Goal: Communication & Community: Ask a question

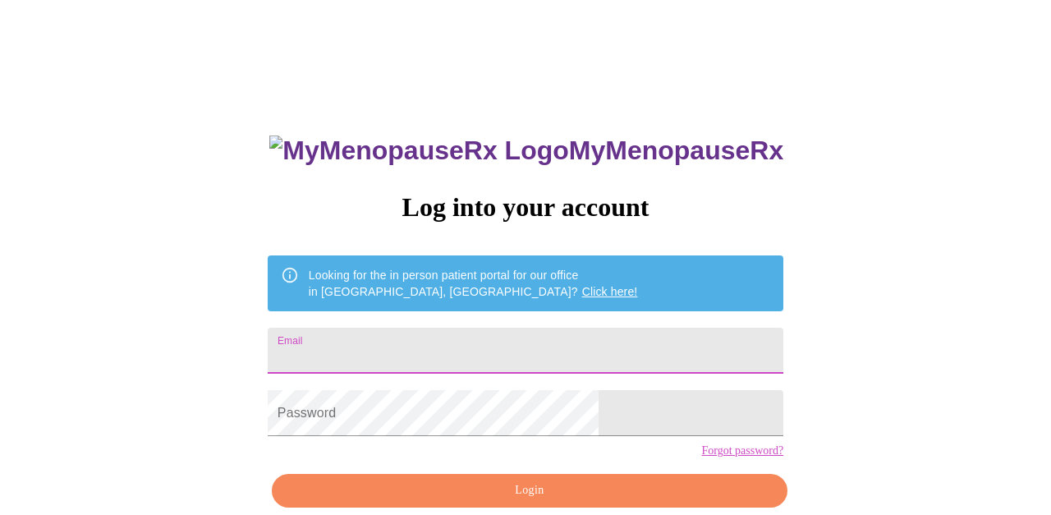
click at [426, 340] on input "Email" at bounding box center [526, 351] width 516 height 46
type input "[EMAIL_ADDRESS][DOMAIN_NAME]"
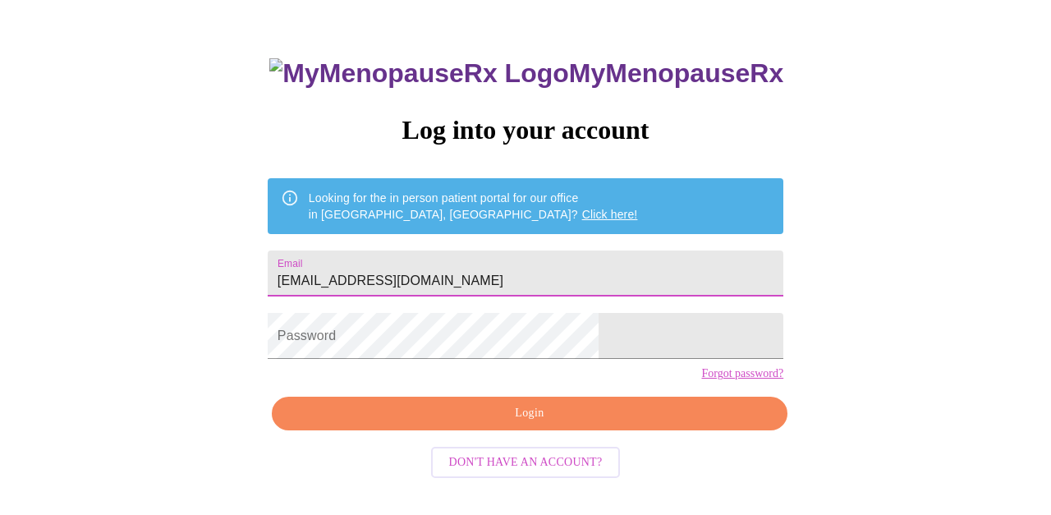
scroll to position [76, 0]
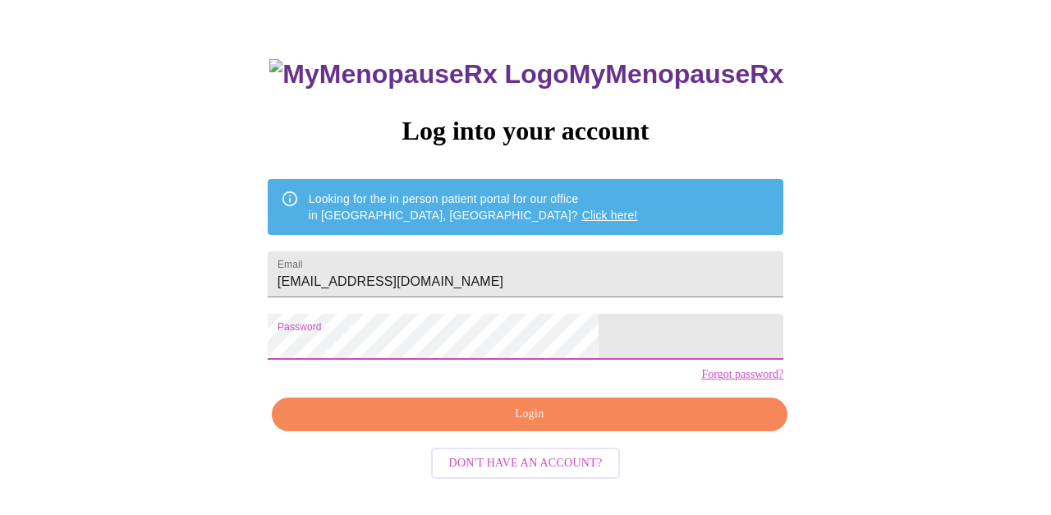
click at [517, 425] on span "Login" at bounding box center [530, 414] width 478 height 21
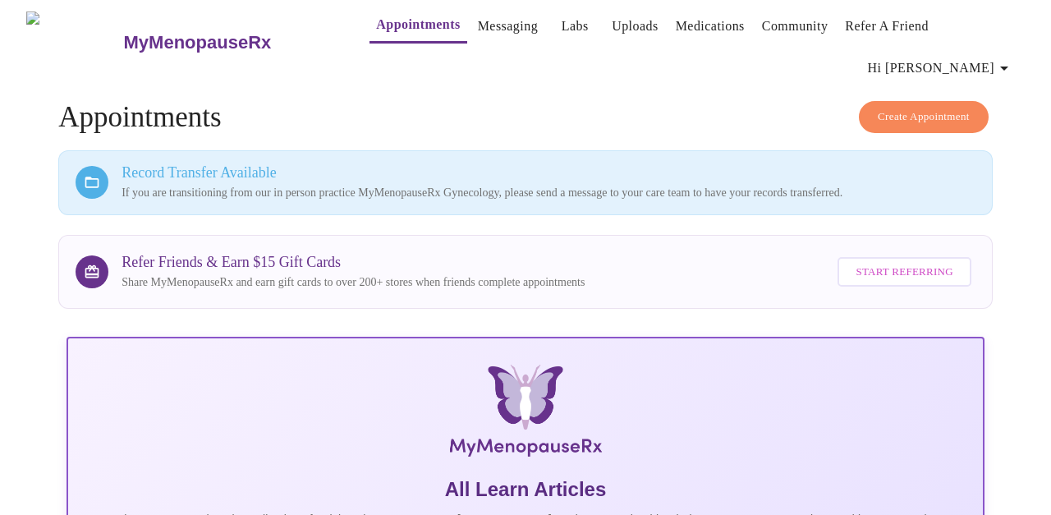
scroll to position [5, 0]
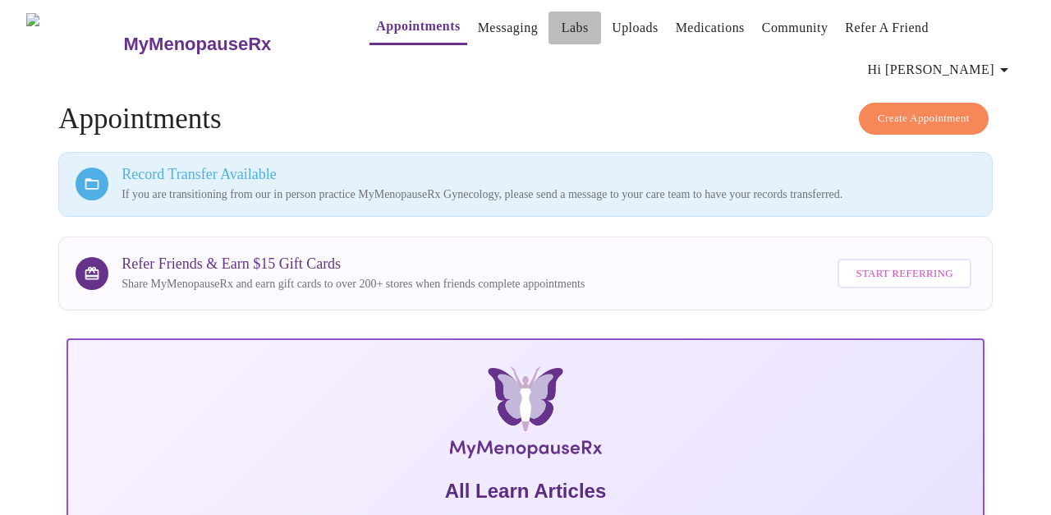
click at [562, 31] on link "Labs" at bounding box center [575, 27] width 27 height 23
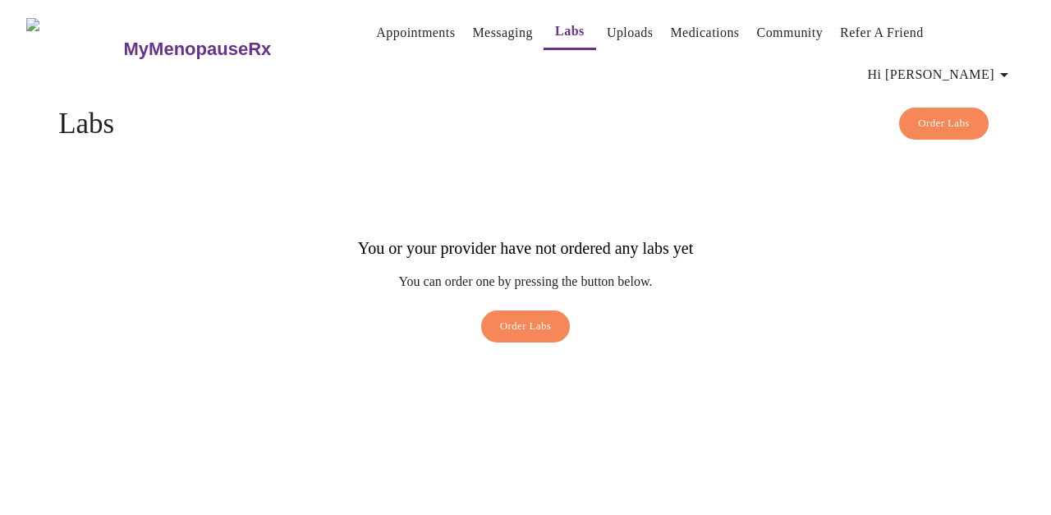
click at [617, 28] on link "Uploads" at bounding box center [630, 32] width 47 height 23
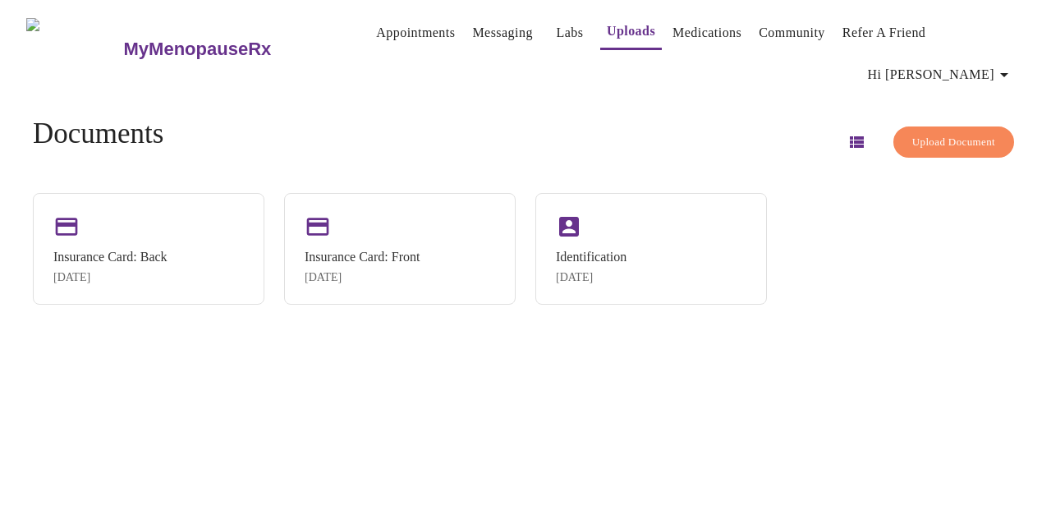
click at [694, 34] on link "Medications" at bounding box center [707, 32] width 69 height 23
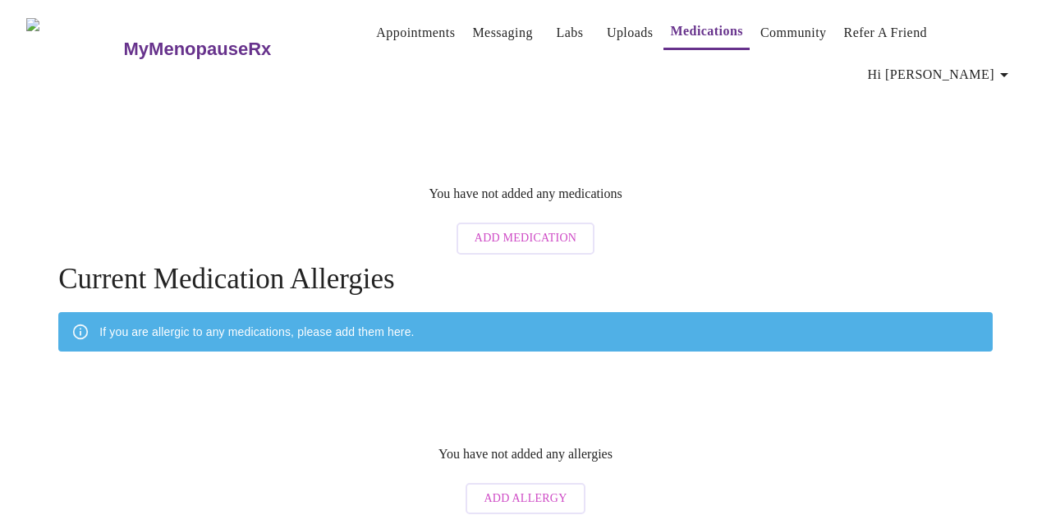
click at [784, 32] on link "Community" at bounding box center [794, 32] width 67 height 23
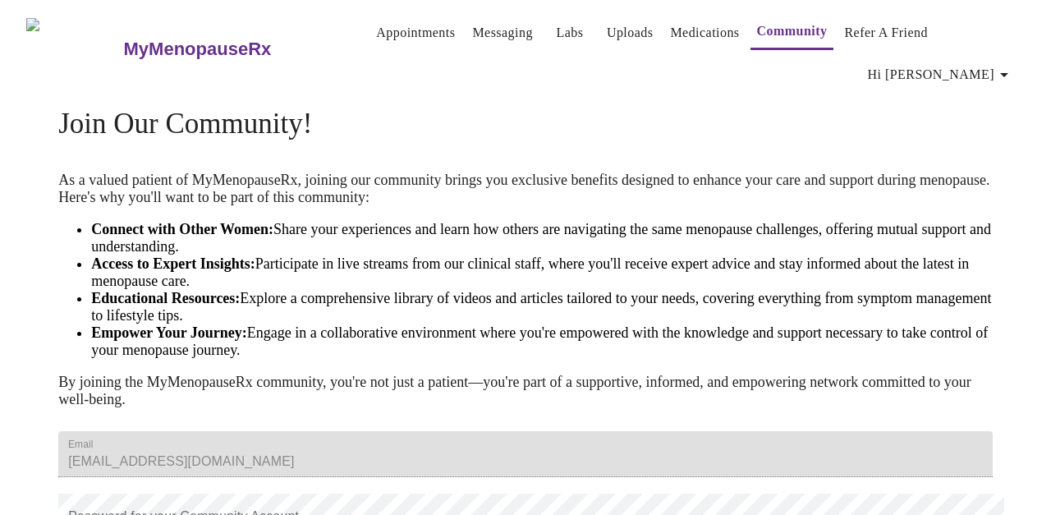
click at [474, 33] on link "Messaging" at bounding box center [502, 32] width 60 height 23
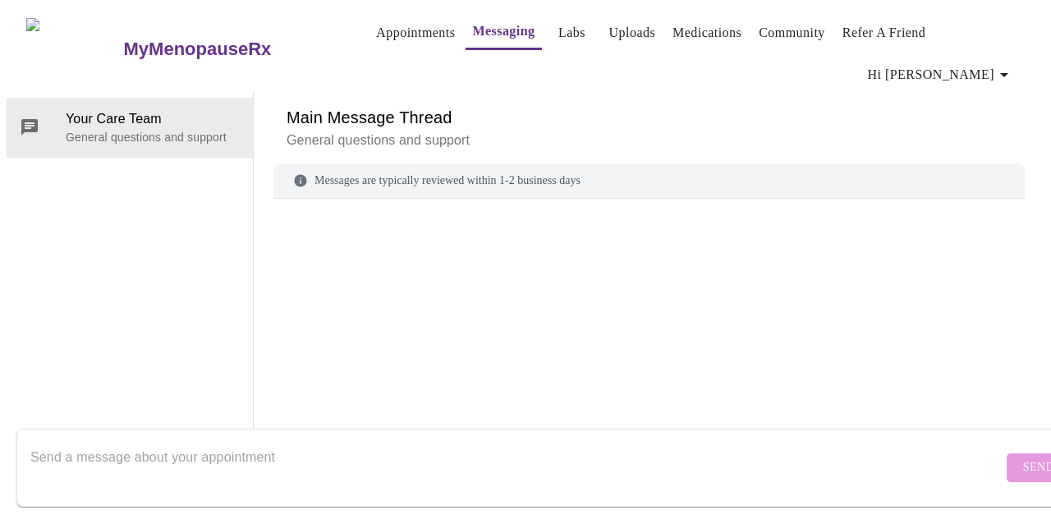
click at [375, 104] on h6 "Main Message Thread" at bounding box center [649, 117] width 725 height 26
click at [376, 34] on link "Appointments" at bounding box center [415, 32] width 79 height 23
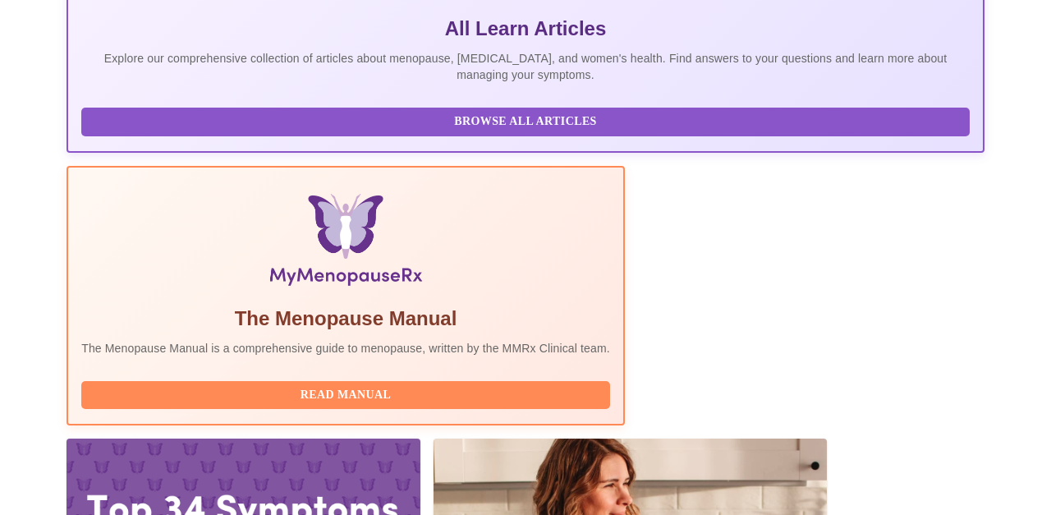
scroll to position [467, 0]
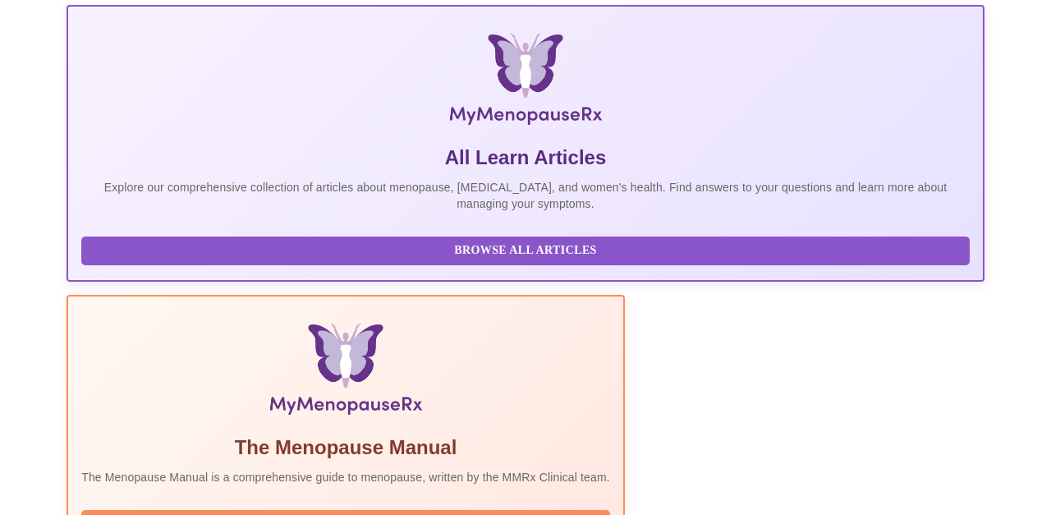
scroll to position [319, 0]
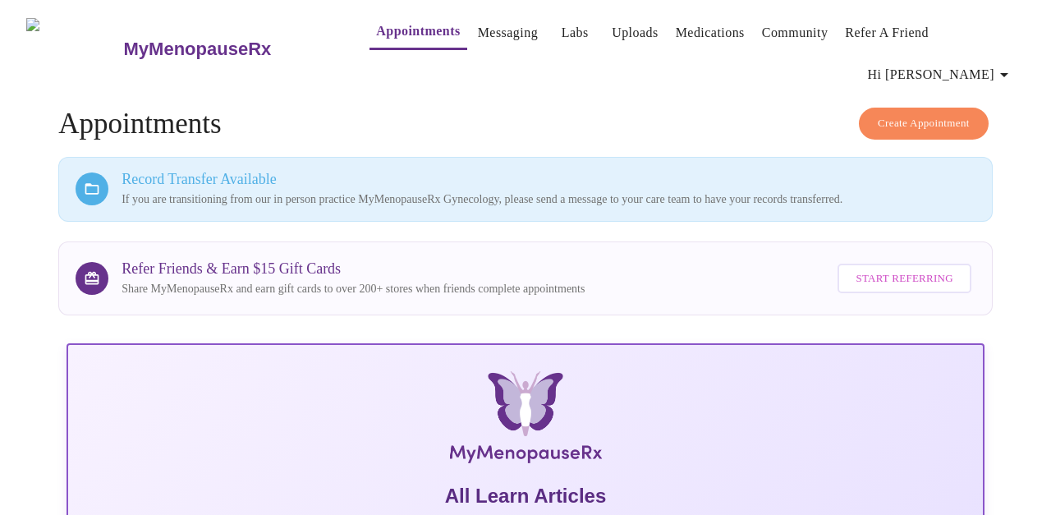
scroll to position [0, 0]
click at [978, 63] on span "Hi [PERSON_NAME]" at bounding box center [941, 74] width 146 height 23
click at [471, 33] on div at bounding box center [525, 257] width 1051 height 515
click at [478, 40] on link "Messaging" at bounding box center [508, 32] width 60 height 23
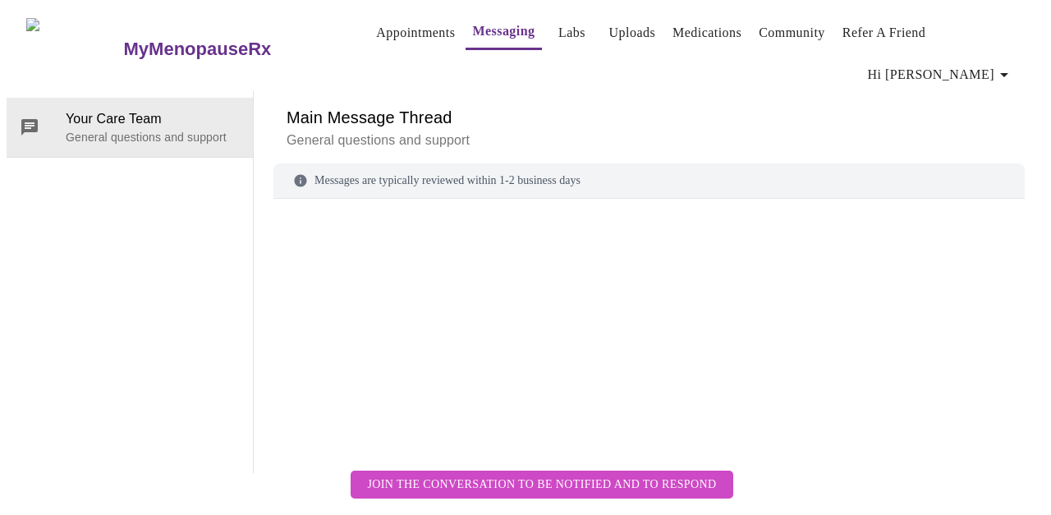
scroll to position [62, 0]
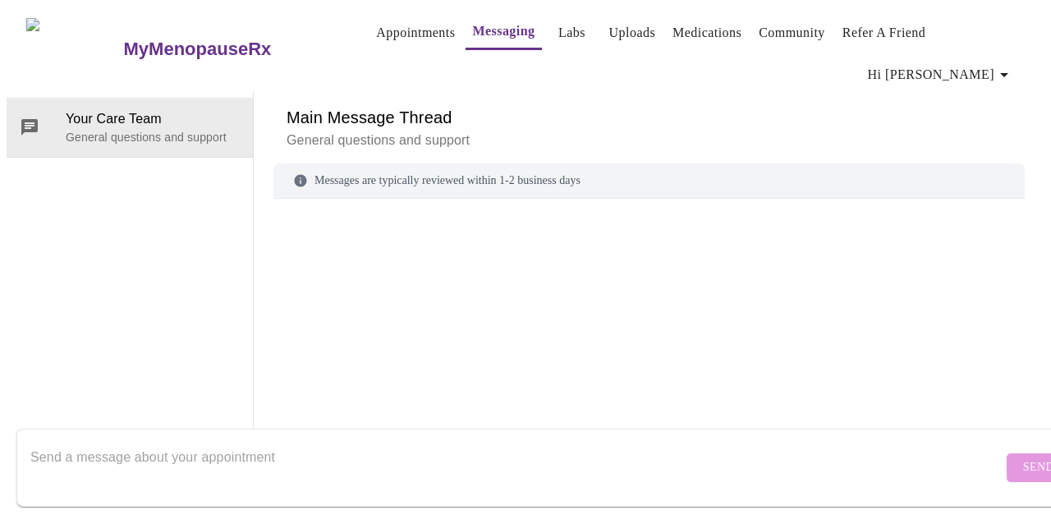
click at [192, 443] on textarea "Send a message about your appointment" at bounding box center [516, 467] width 972 height 53
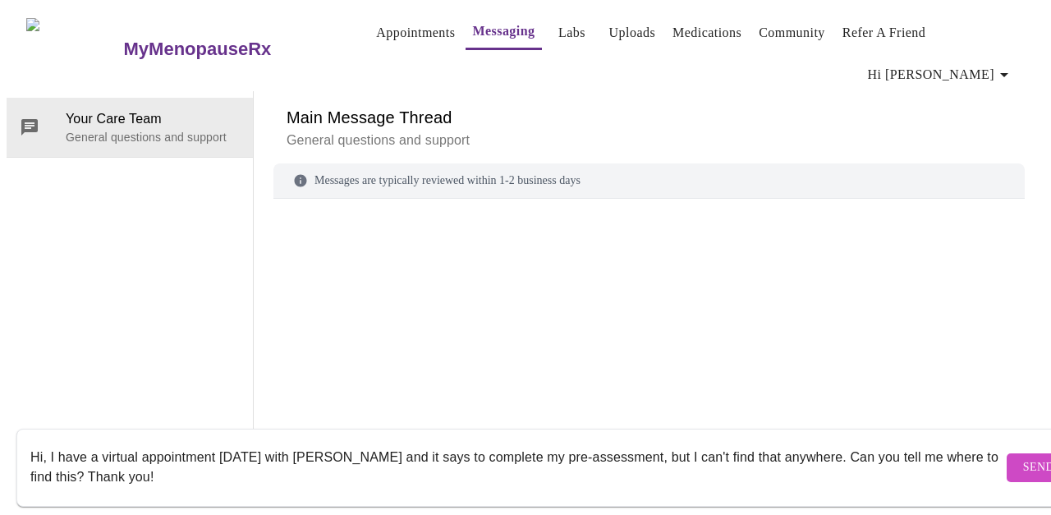
scroll to position [11, 0]
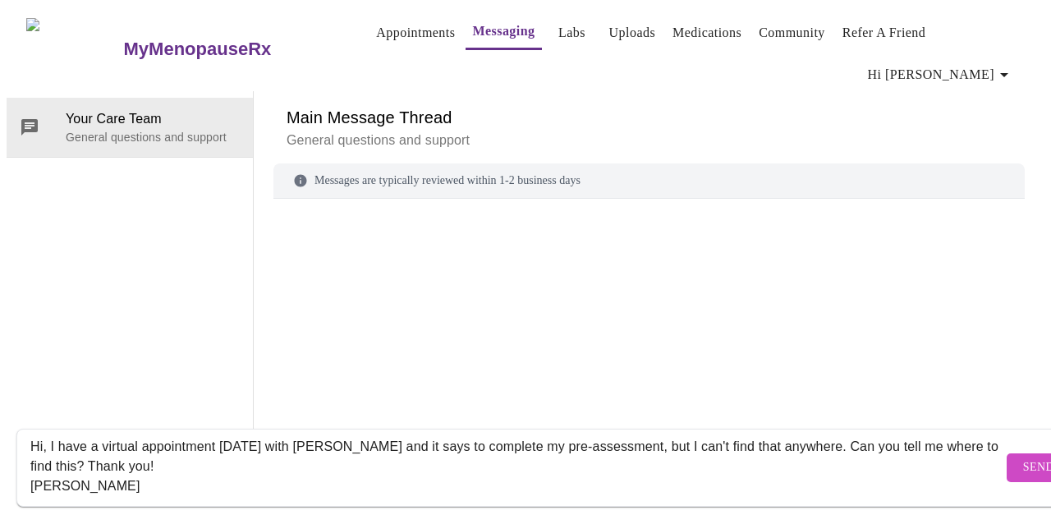
click at [48, 441] on textarea "Hi, I have a virtual appointment [DATE] with [PERSON_NAME] and it says to compl…" at bounding box center [516, 467] width 972 height 53
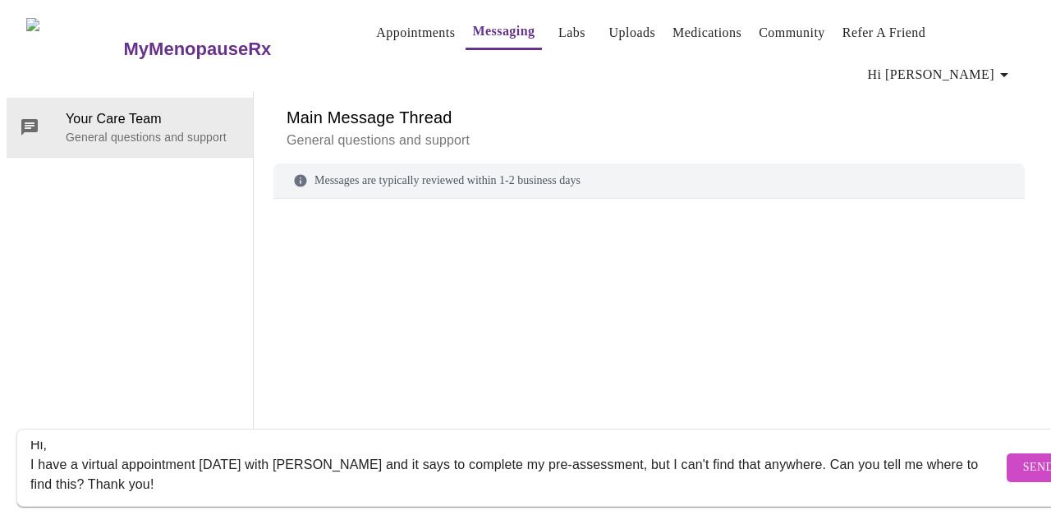
scroll to position [14, 0]
type textarea "Hi, I have a virtual appointment [DATE] with [PERSON_NAME] and it says to compl…"
click at [1007, 457] on button "Send" at bounding box center [1039, 467] width 64 height 29
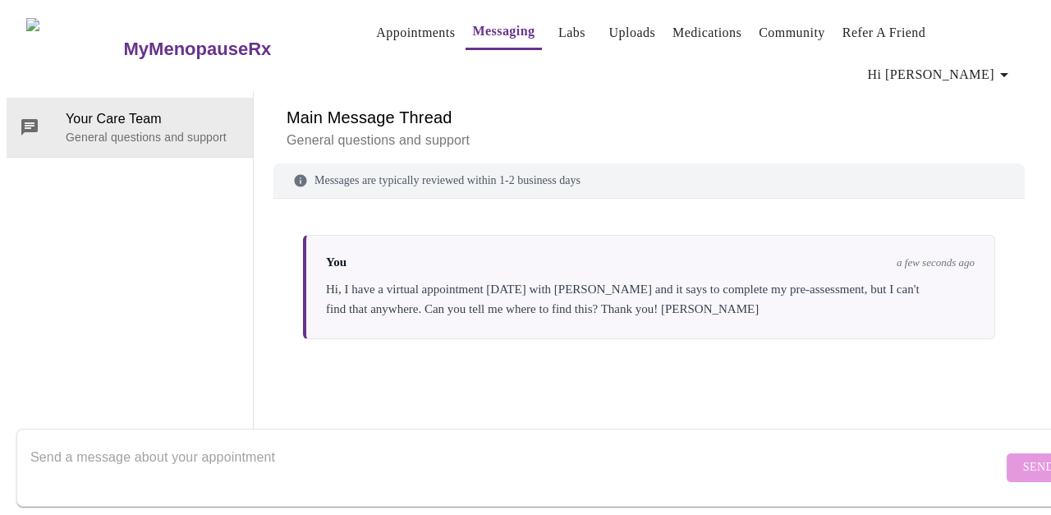
scroll to position [0, 0]
click at [379, 32] on link "Appointments" at bounding box center [415, 32] width 79 height 23
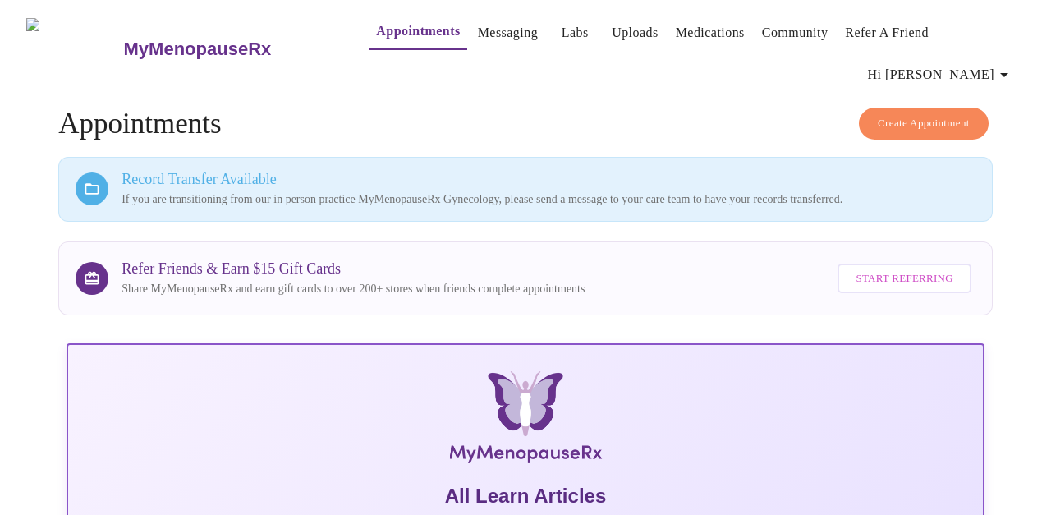
click at [478, 34] on link "Messaging" at bounding box center [508, 32] width 60 height 23
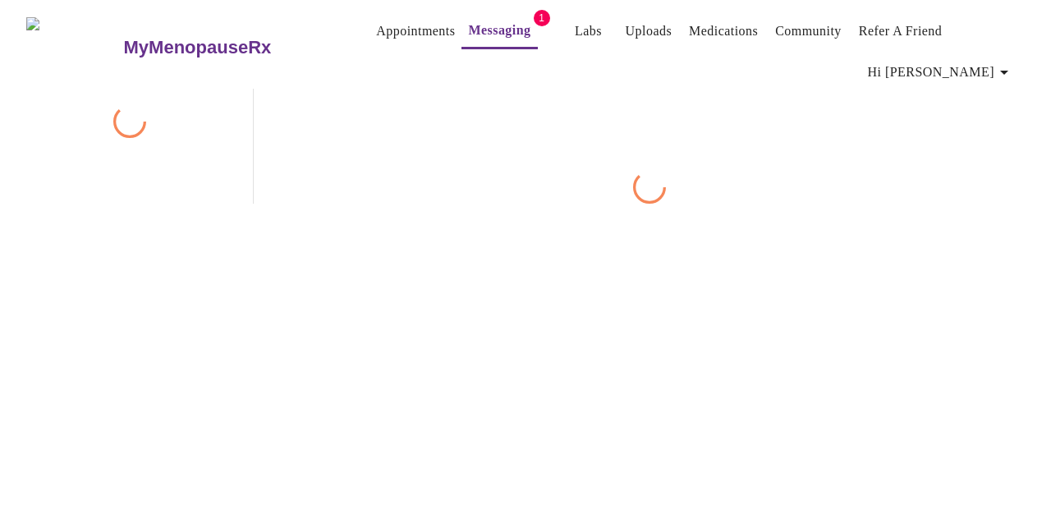
scroll to position [82, 0]
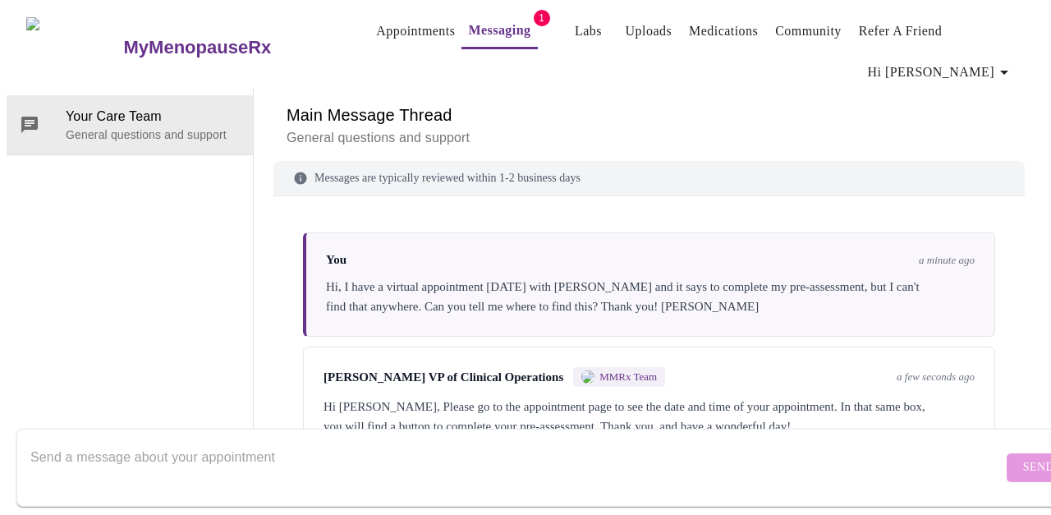
click at [260, 445] on textarea "Send a message about your appointment" at bounding box center [516, 467] width 972 height 53
type textarea "Y"
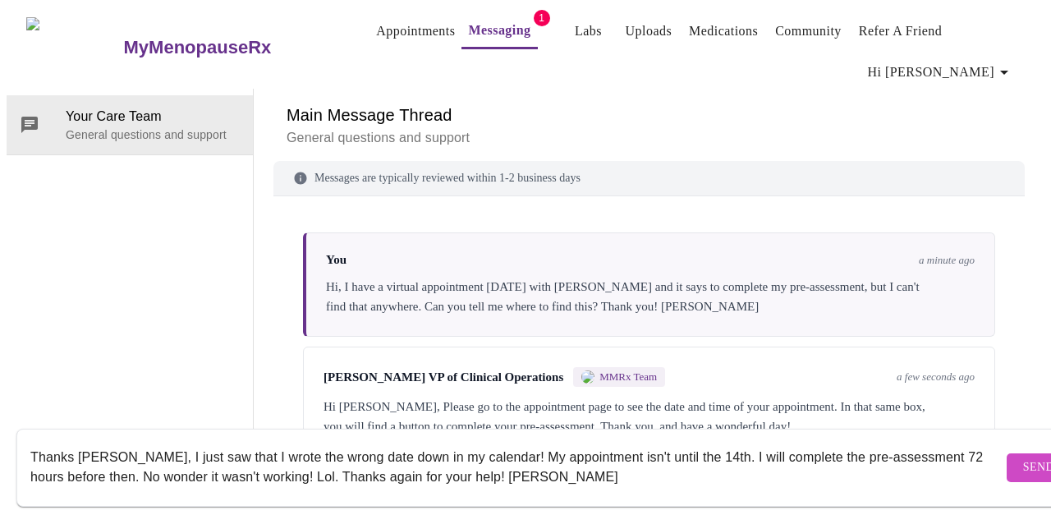
type textarea "Thanks [PERSON_NAME], I just saw that I wrote the wrong date down in my calenda…"
click at [1023, 457] on span "Send" at bounding box center [1038, 467] width 31 height 21
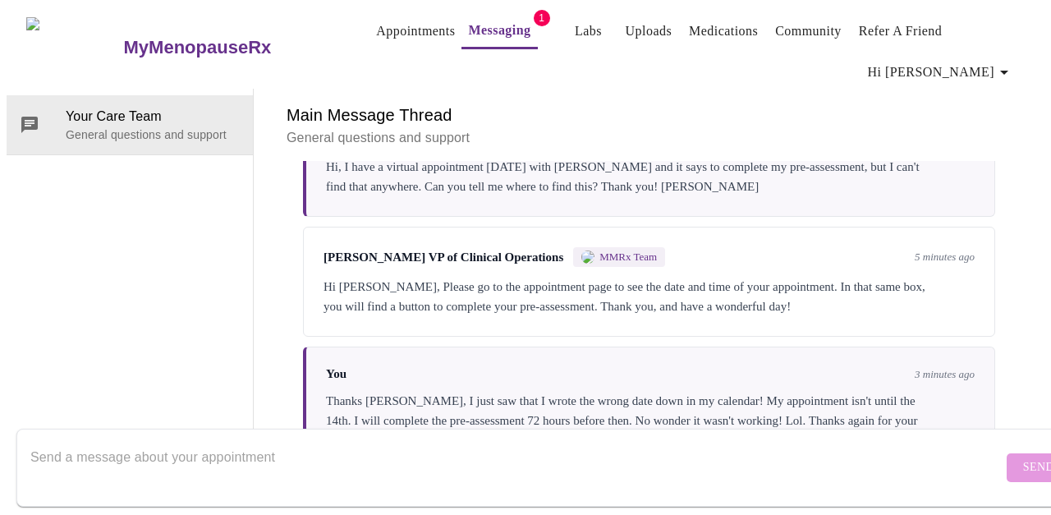
scroll to position [0, 0]
click at [383, 22] on link "Appointments" at bounding box center [415, 31] width 79 height 23
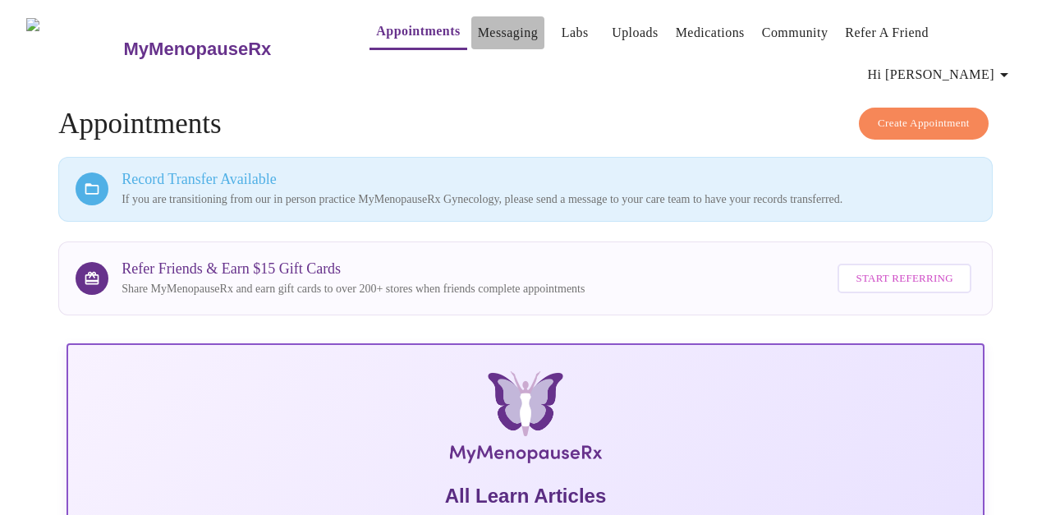
click at [478, 31] on link "Messaging" at bounding box center [508, 32] width 60 height 23
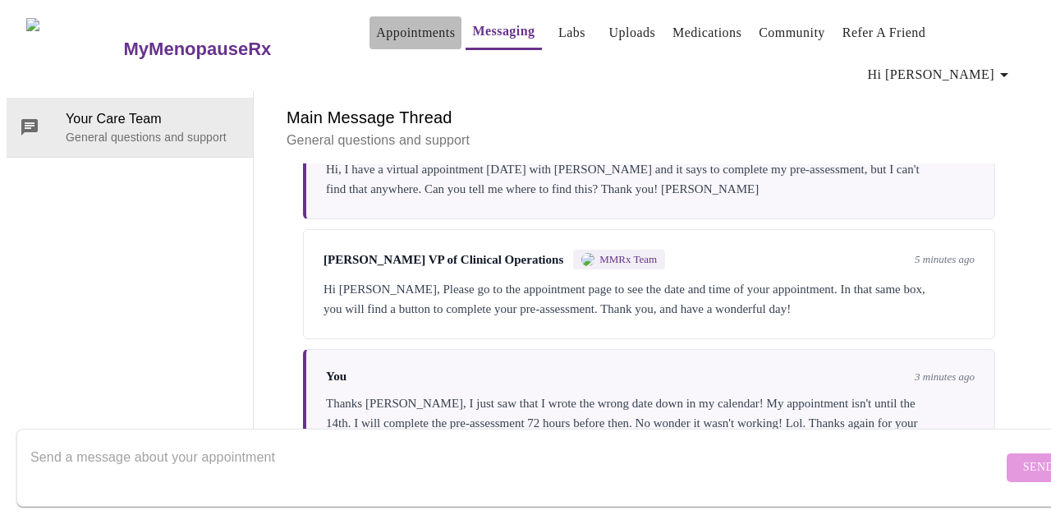
click at [385, 34] on link "Appointments" at bounding box center [415, 32] width 79 height 23
